Goal: Task Accomplishment & Management: Manage account settings

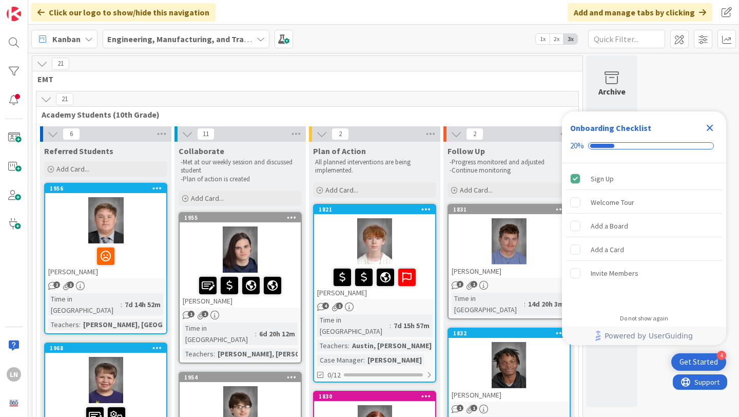
click at [712, 135] on div "Close Checklist" at bounding box center [710, 128] width 16 height 16
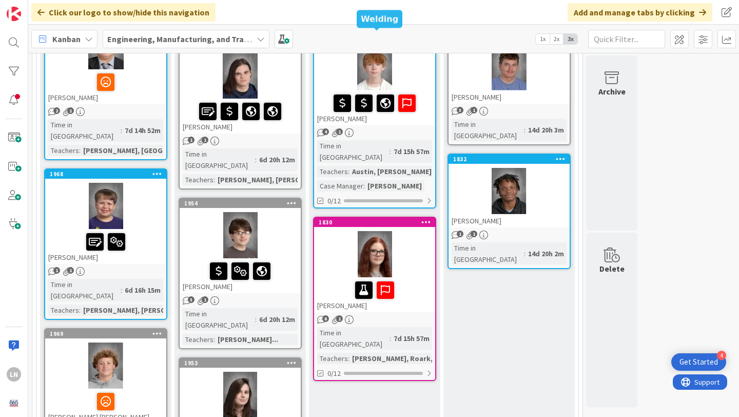
scroll to position [175, 0]
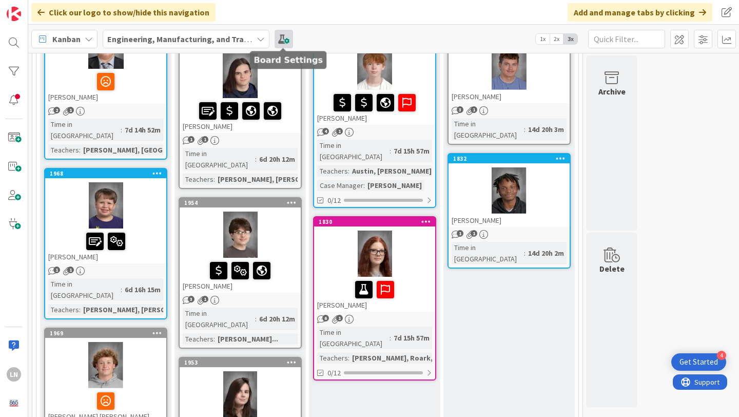
click at [285, 40] on span at bounding box center [284, 39] width 18 height 18
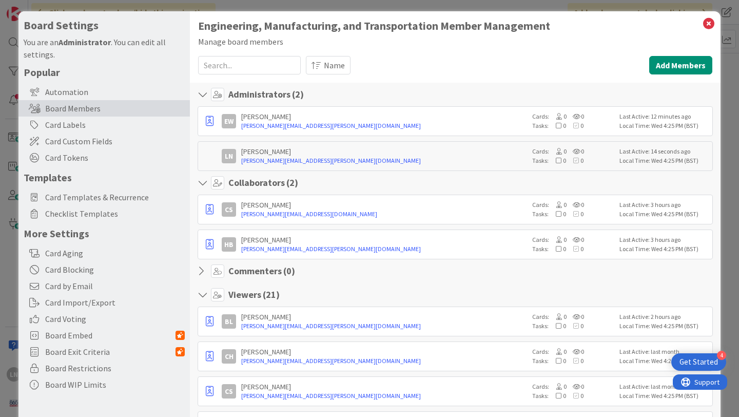
scroll to position [1, 0]
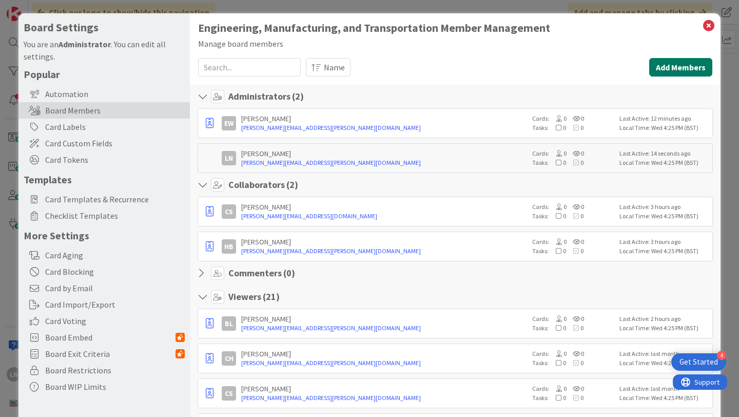
click at [676, 63] on button "Add Members" at bounding box center [680, 67] width 63 height 18
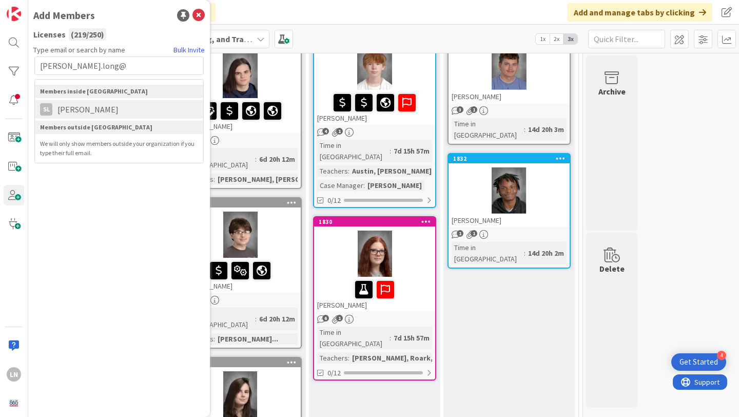
type input "[PERSON_NAME].long@"
click at [86, 109] on span "[PERSON_NAME]" at bounding box center [87, 109] width 71 height 12
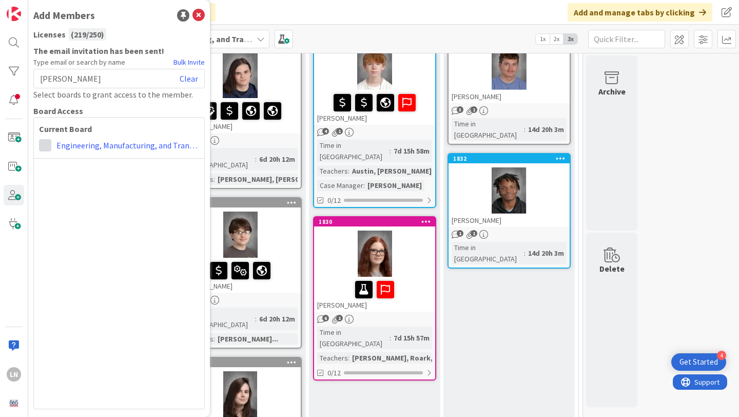
click at [45, 140] on span at bounding box center [45, 145] width 12 height 12
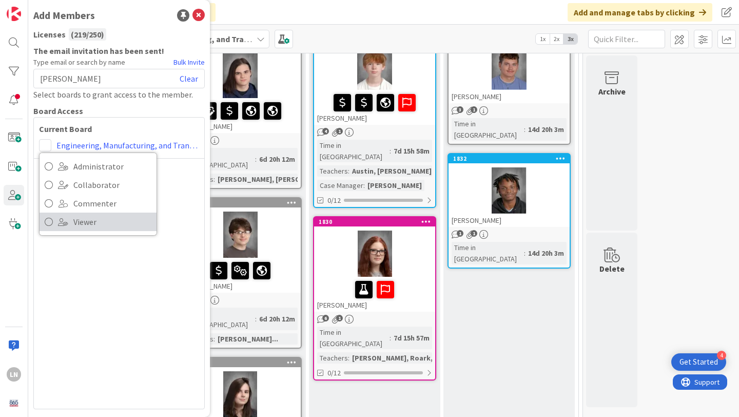
click at [45, 221] on icon at bounding box center [49, 221] width 8 height 15
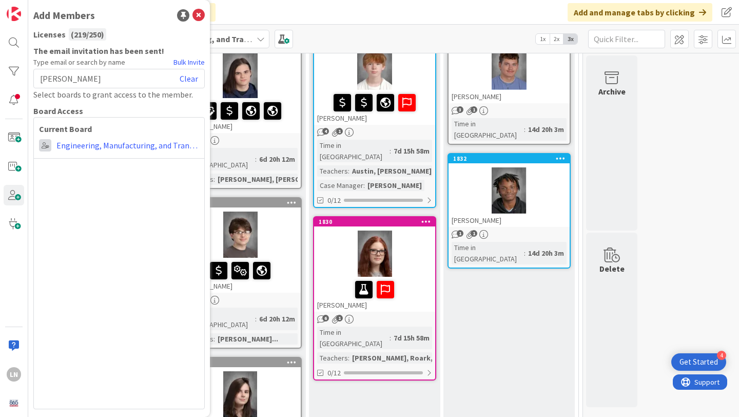
click at [46, 148] on span at bounding box center [45, 145] width 12 height 12
click at [198, 15] on icon at bounding box center [199, 15] width 12 height 12
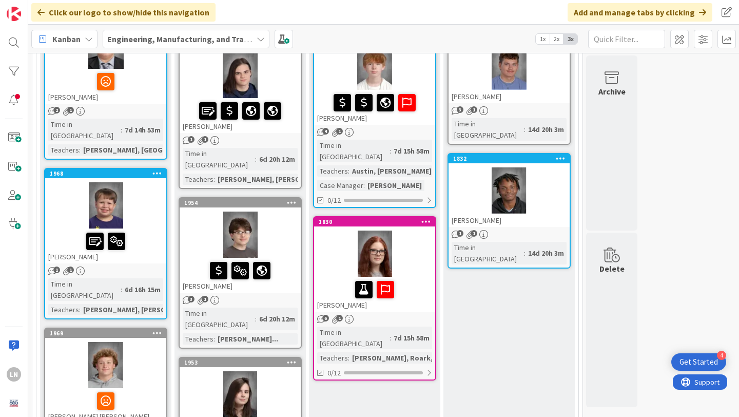
scroll to position [0, 0]
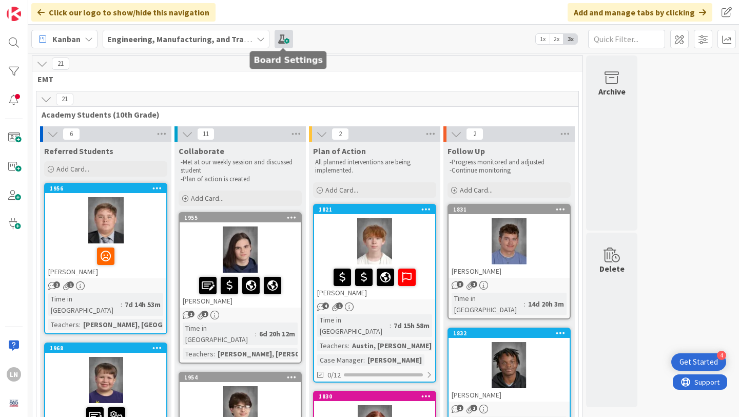
click at [283, 37] on span at bounding box center [284, 39] width 18 height 18
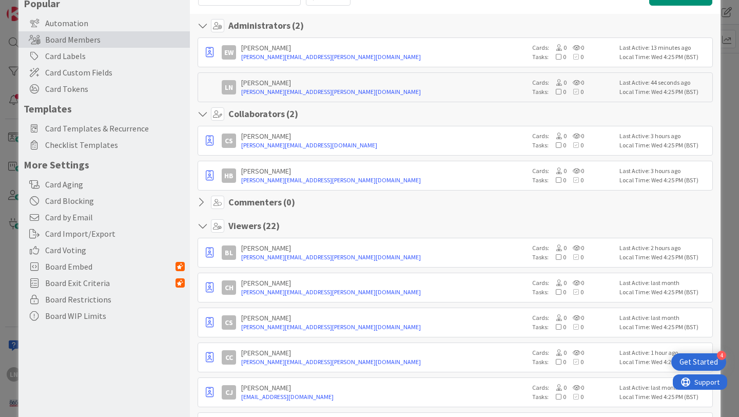
scroll to position [73, 0]
click at [244, 226] on h4 "Viewers ( 22 )" at bounding box center [253, 224] width 51 height 11
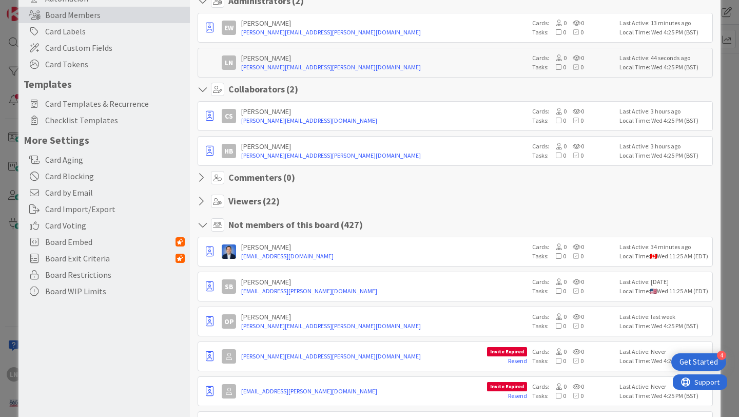
scroll to position [0, 0]
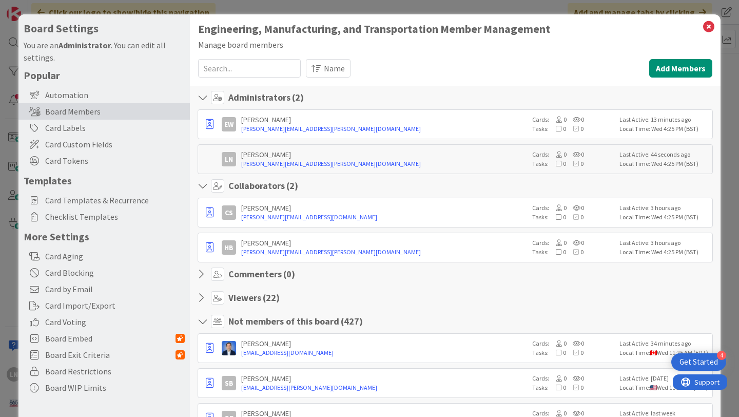
click at [249, 305] on section "Viewers ( 22 )" at bounding box center [455, 300] width 515 height 18
click at [201, 298] on icon at bounding box center [204, 298] width 13 height 10
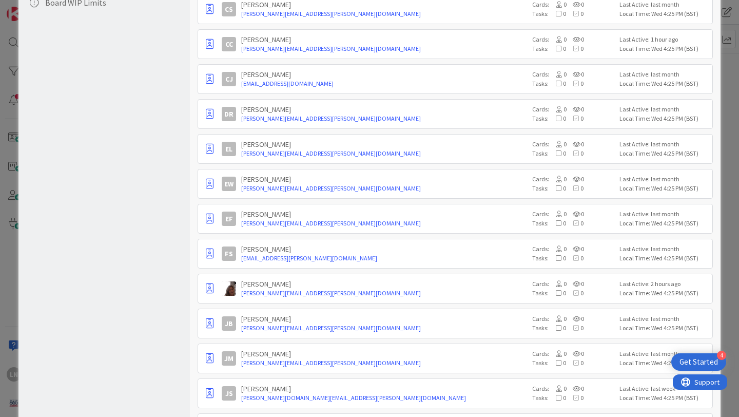
scroll to position [383, 0]
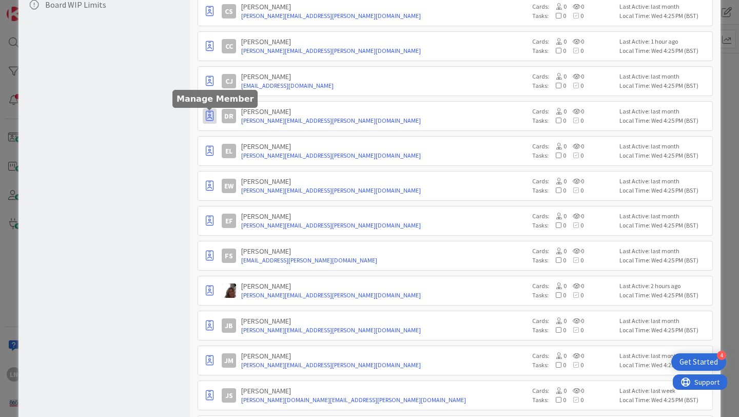
click at [208, 117] on icon "button" at bounding box center [210, 116] width 8 height 10
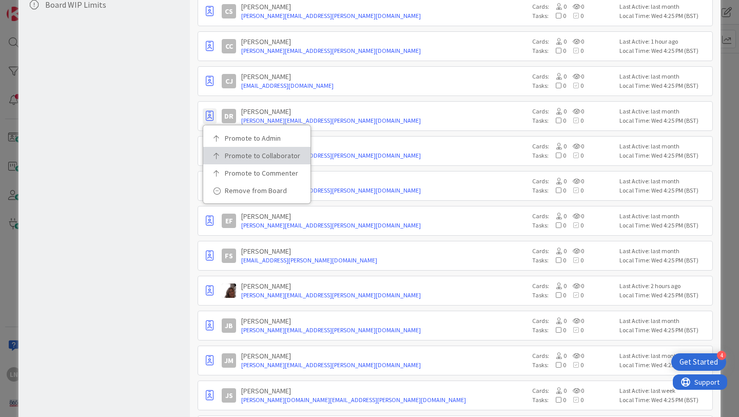
click at [238, 155] on p "Promote to Collaborator" at bounding box center [260, 155] width 71 height 7
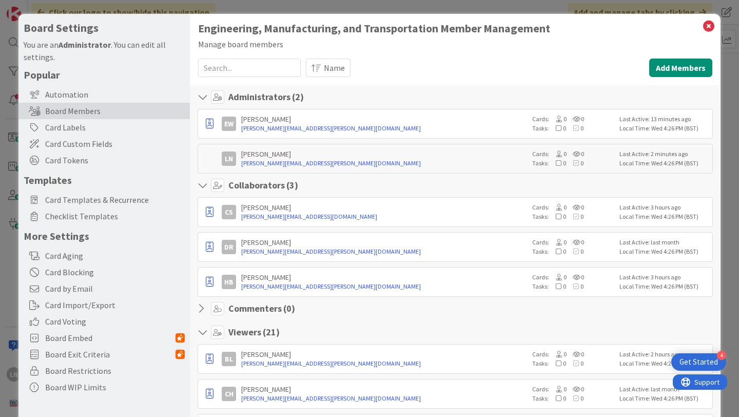
scroll to position [0, 0]
